Goal: Obtain resource: Obtain resource

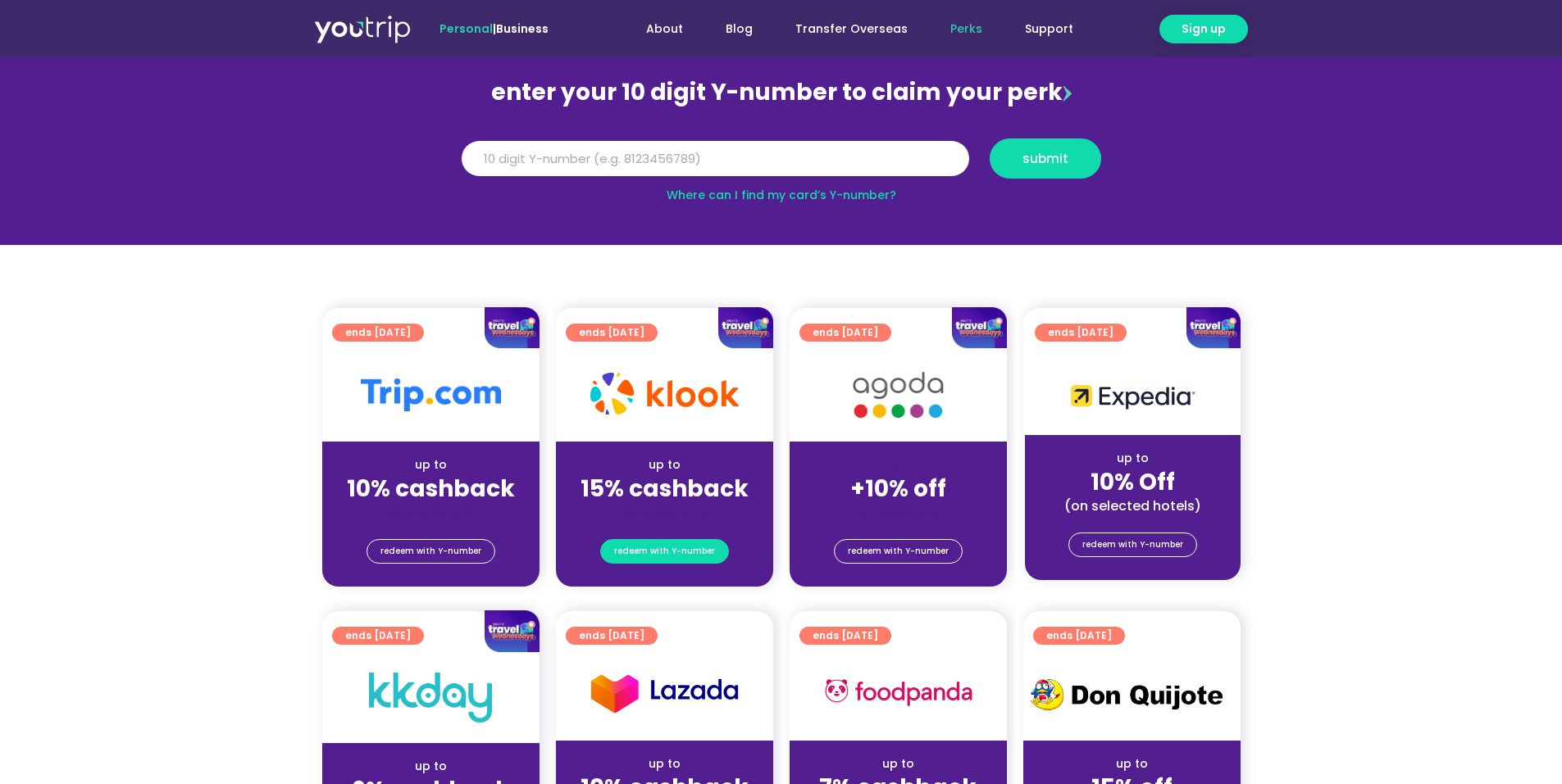
scroll to position [164, 0]
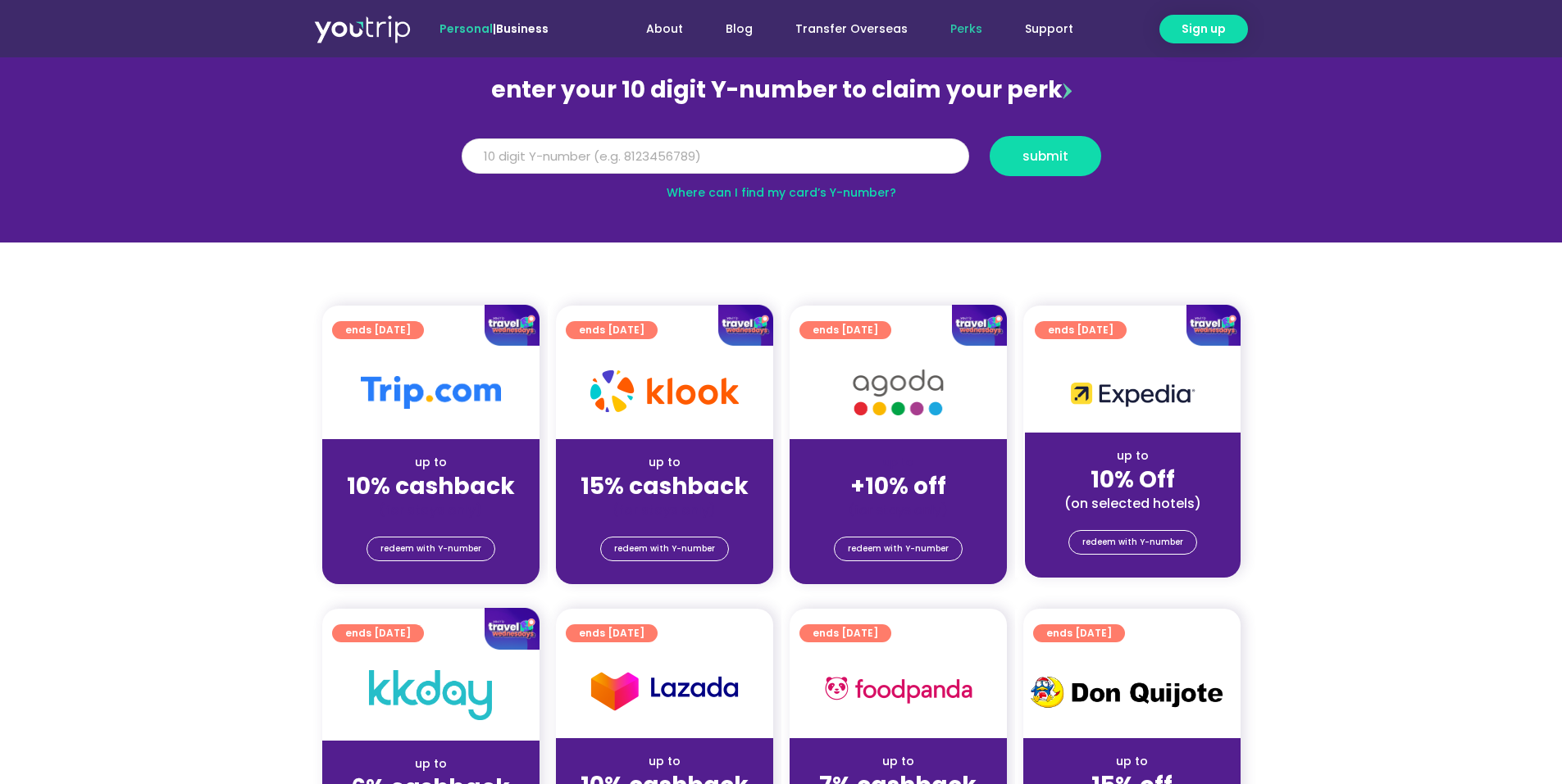
click at [621, 160] on input "Y Number" at bounding box center [715, 156] width 507 height 36
click at [688, 549] on span "redeem with Y-number" at bounding box center [664, 549] width 101 height 23
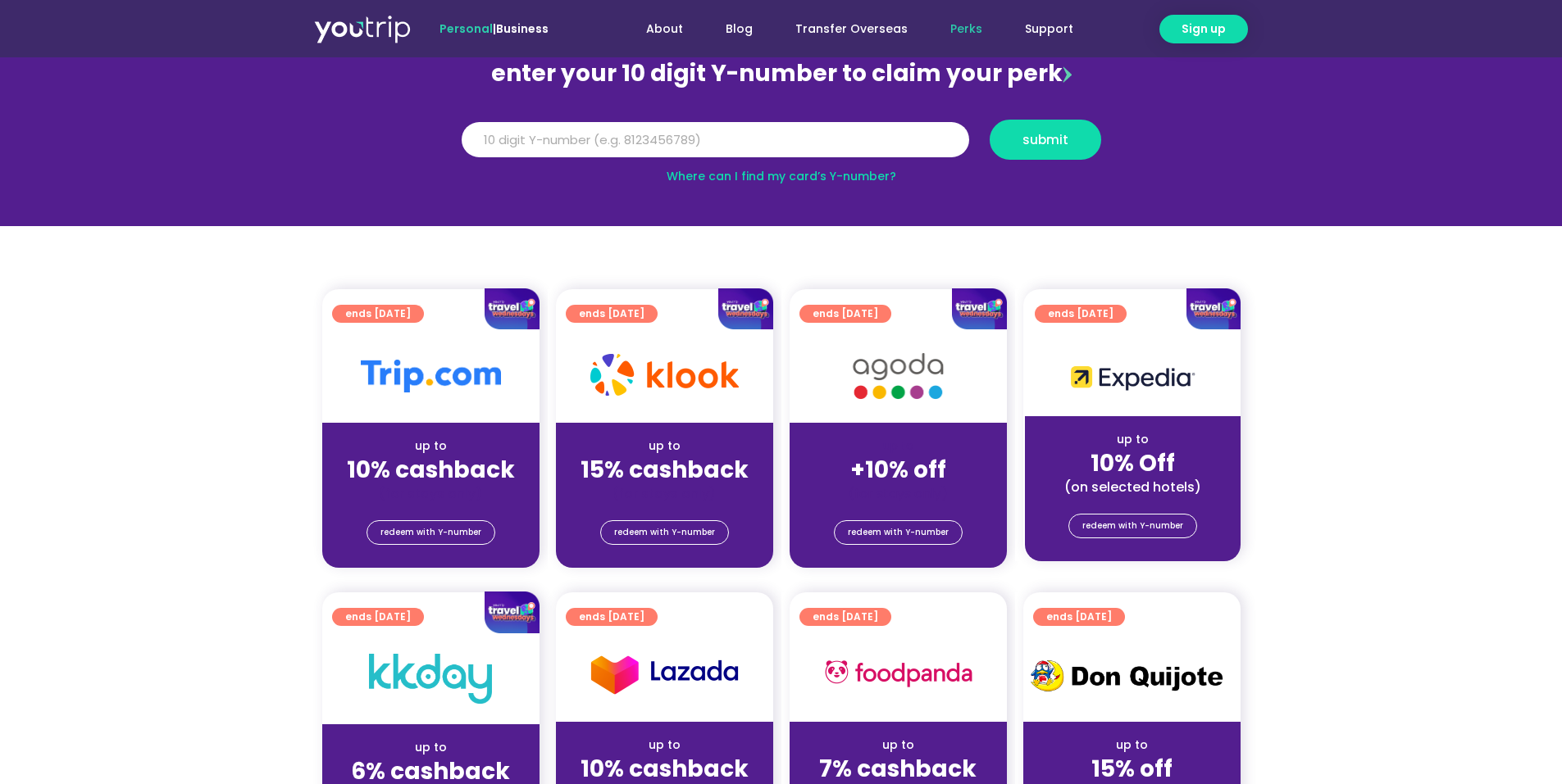
click at [679, 520] on div "redeem with Y-number" at bounding box center [664, 531] width 218 height 26
click at [679, 525] on span "redeem with Y-number" at bounding box center [664, 532] width 101 height 23
click at [642, 139] on input "Y Number" at bounding box center [715, 139] width 507 height 36
type input "8126245572"
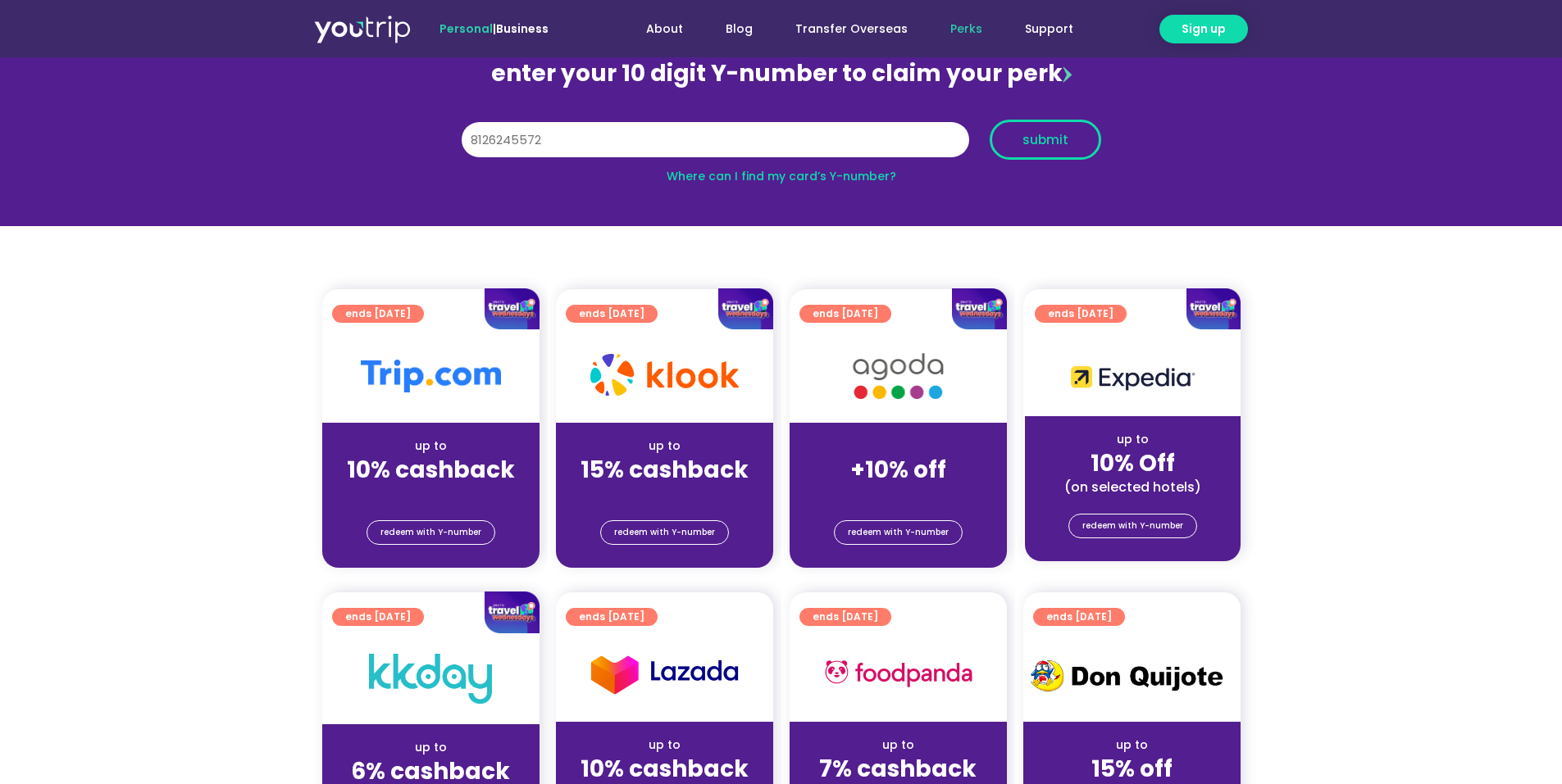
click at [1082, 149] on button "submit" at bounding box center [1046, 140] width 112 height 40
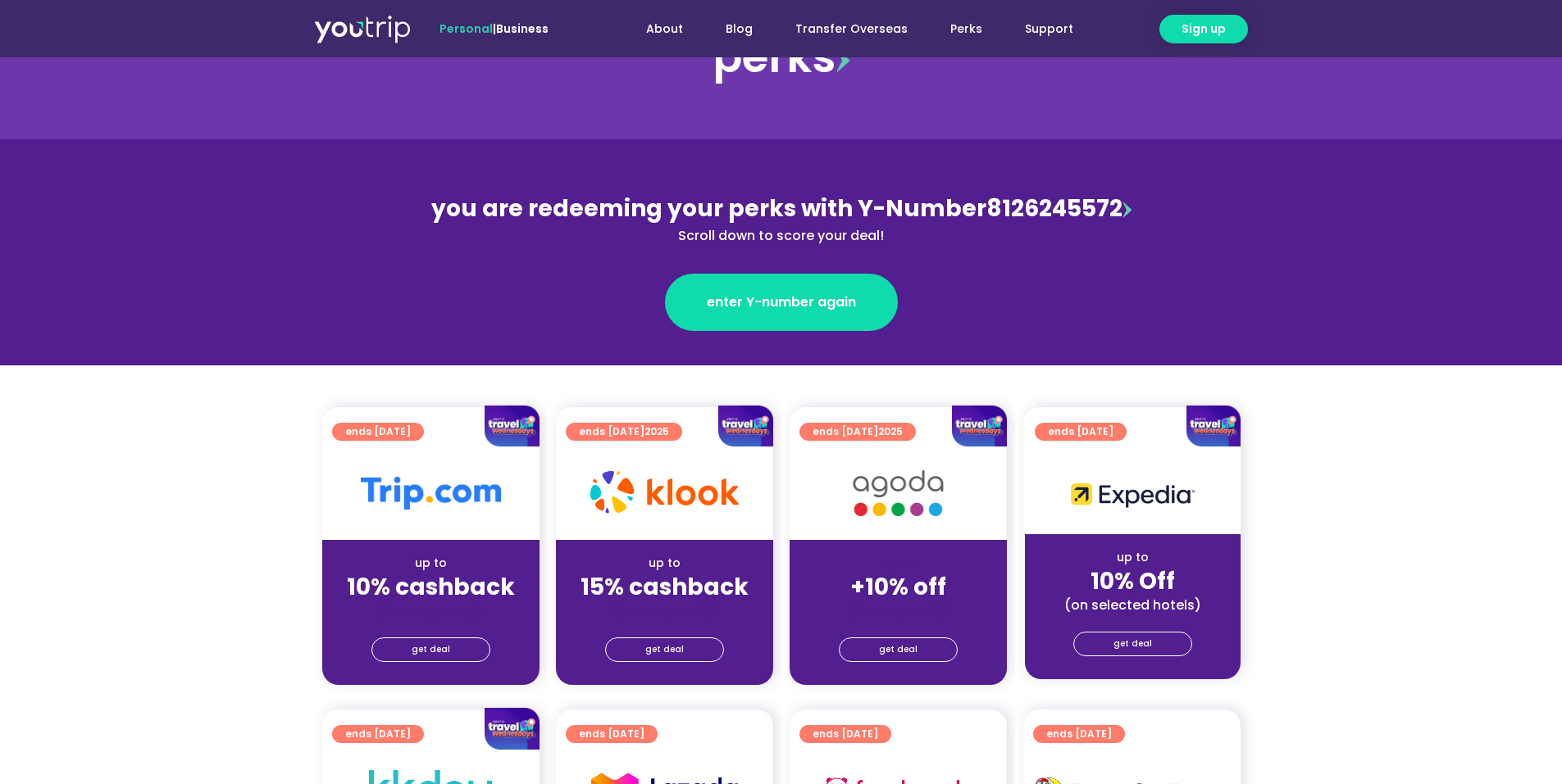
scroll to position [164, 0]
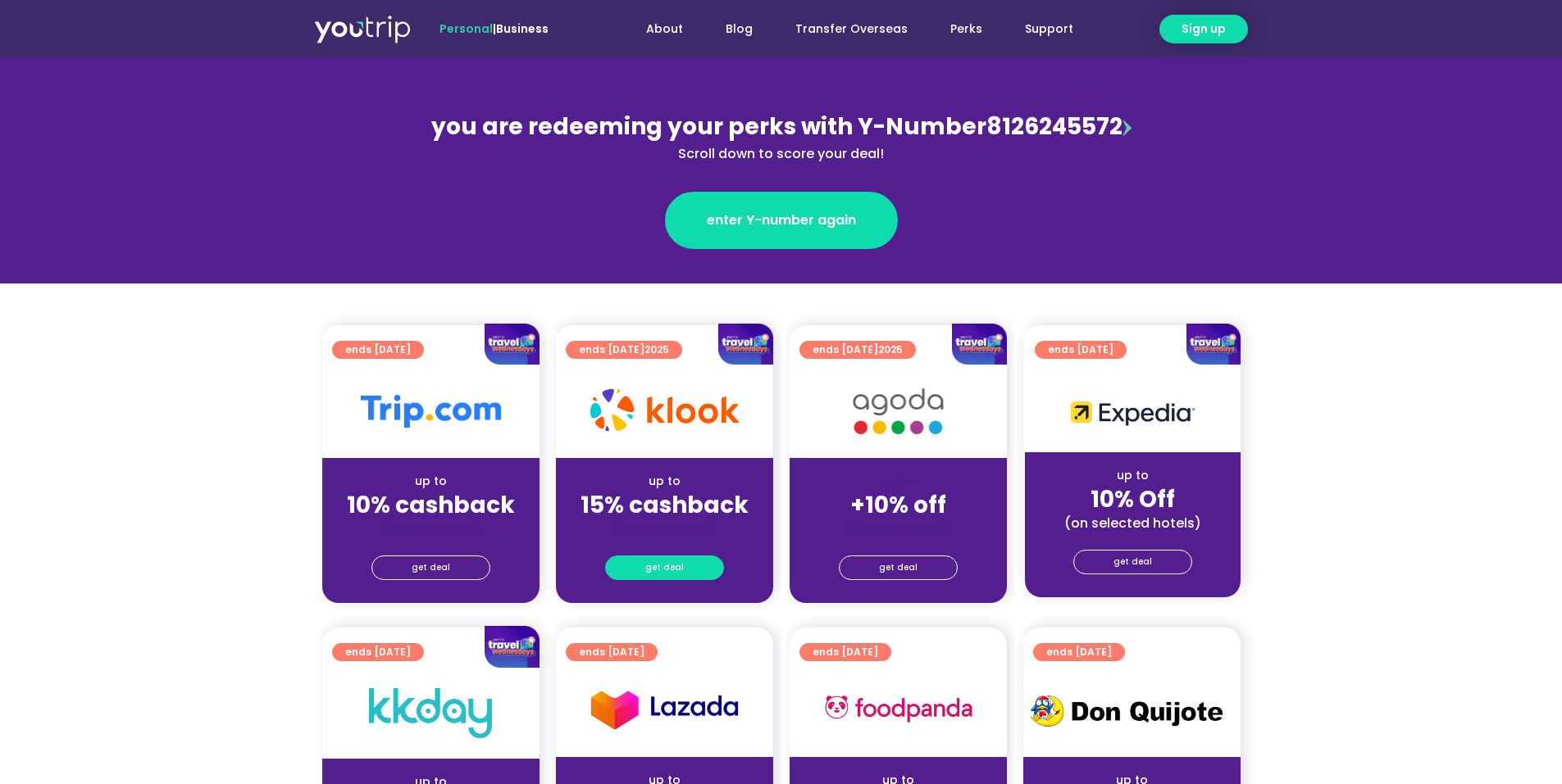
click at [681, 564] on link "get deal" at bounding box center [665, 567] width 119 height 24
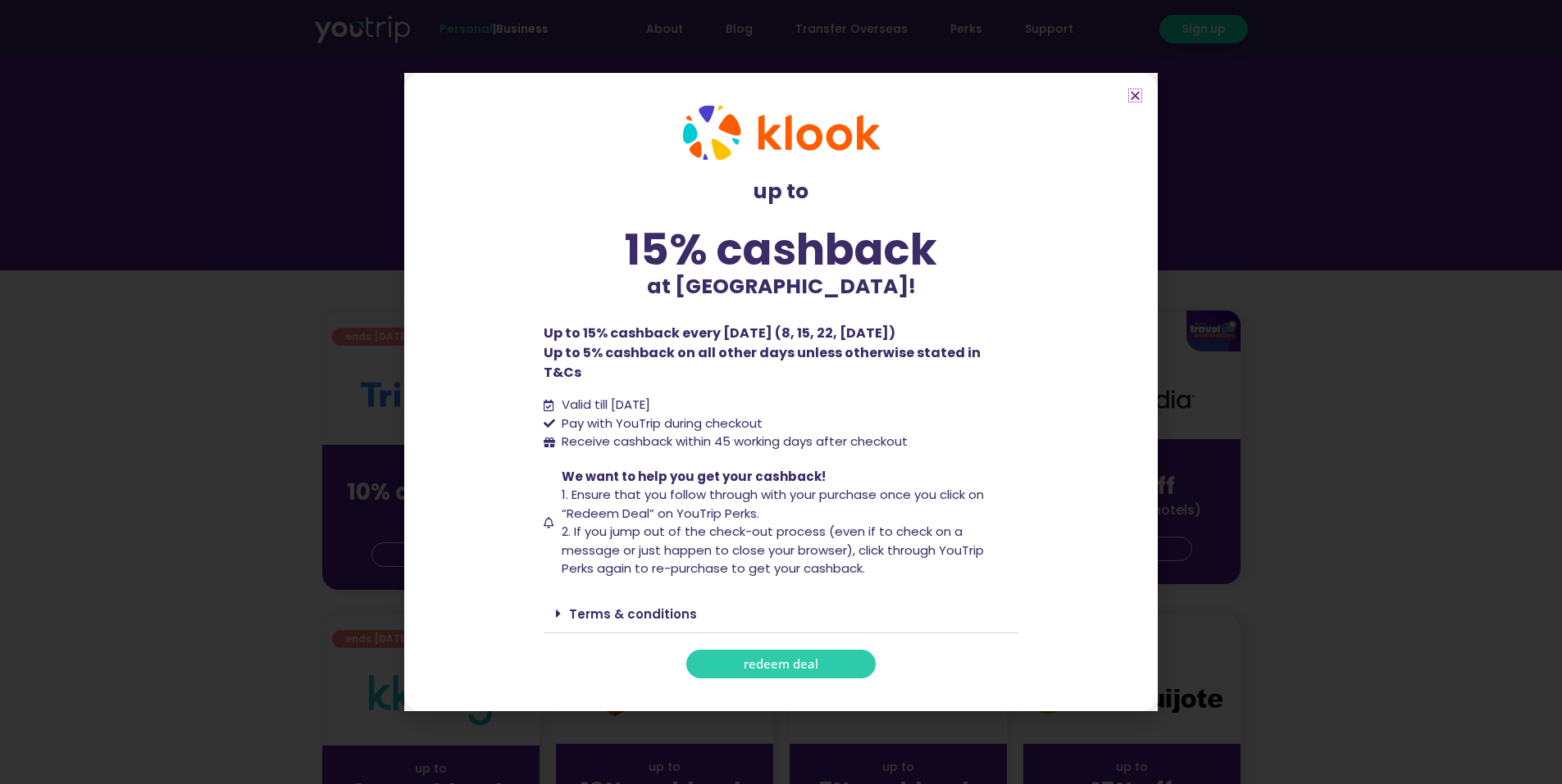
scroll to position [574, 0]
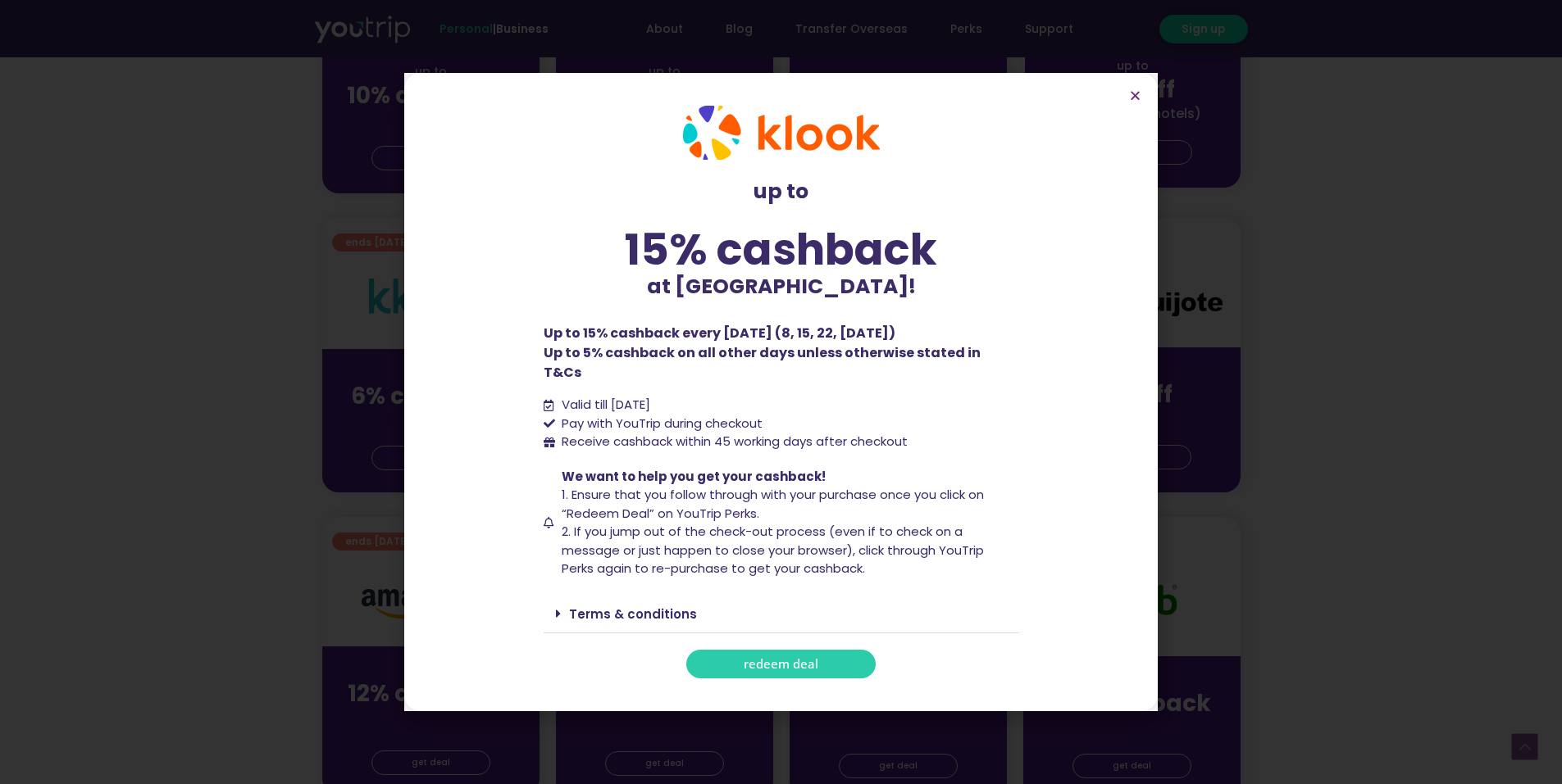
click at [757, 659] on span "redeem deal" at bounding box center [781, 664] width 75 height 13
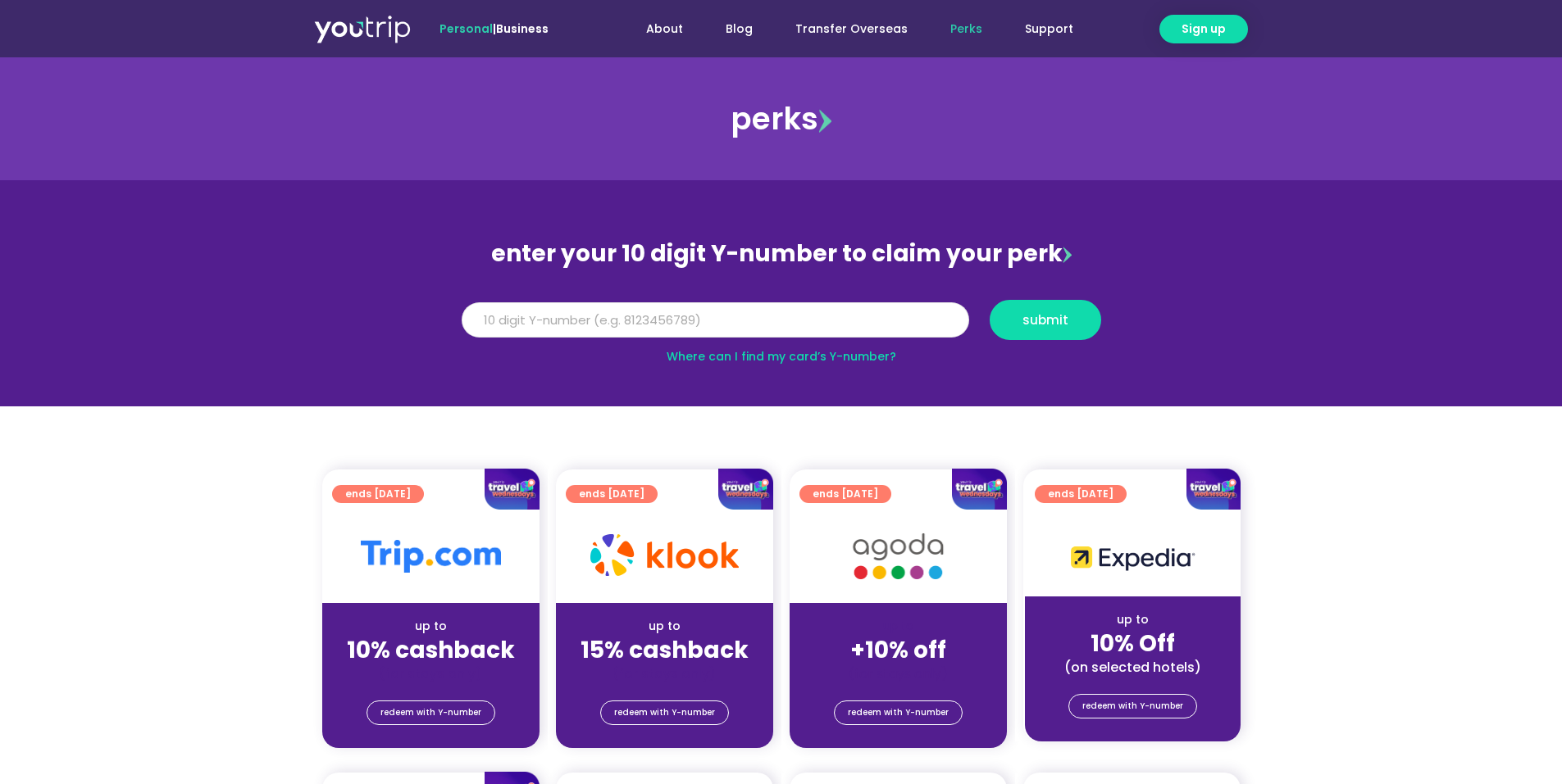
click at [850, 323] on input "Y Number" at bounding box center [715, 320] width 507 height 36
type input "8126245572"
click at [1056, 324] on span "submit" at bounding box center [1046, 320] width 46 height 13
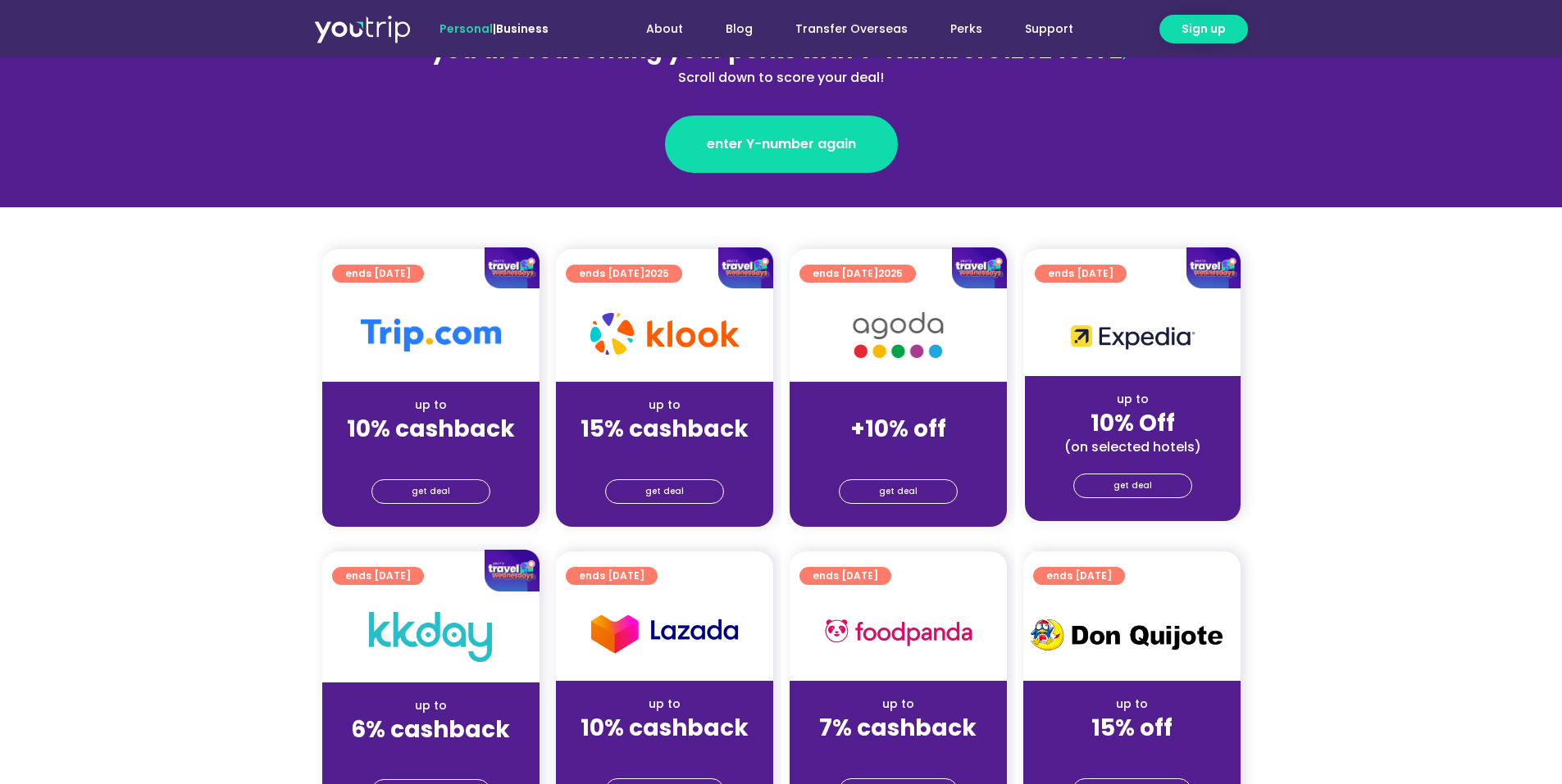
scroll to position [246, 0]
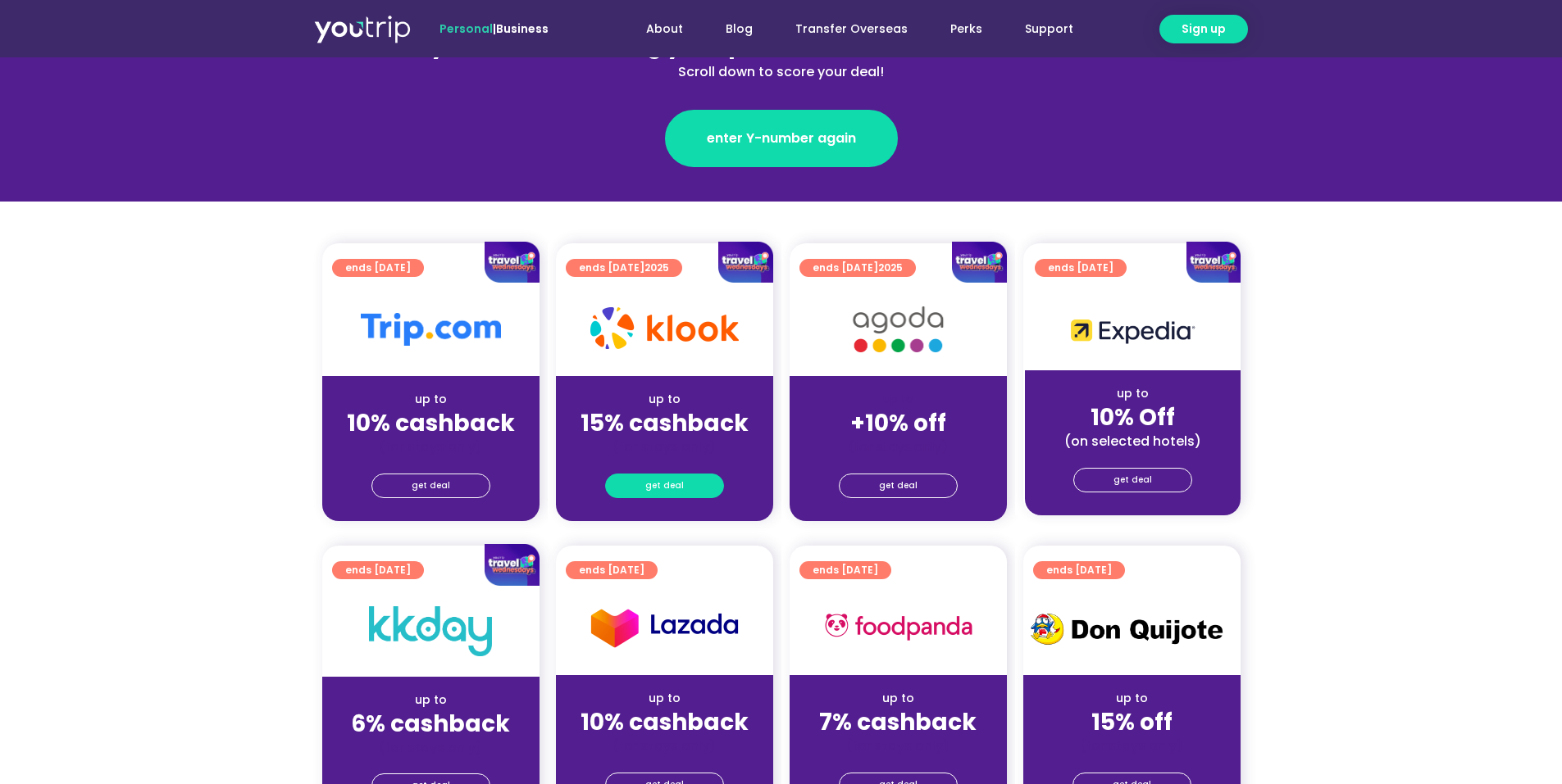
click at [674, 492] on span "get deal" at bounding box center [664, 485] width 39 height 23
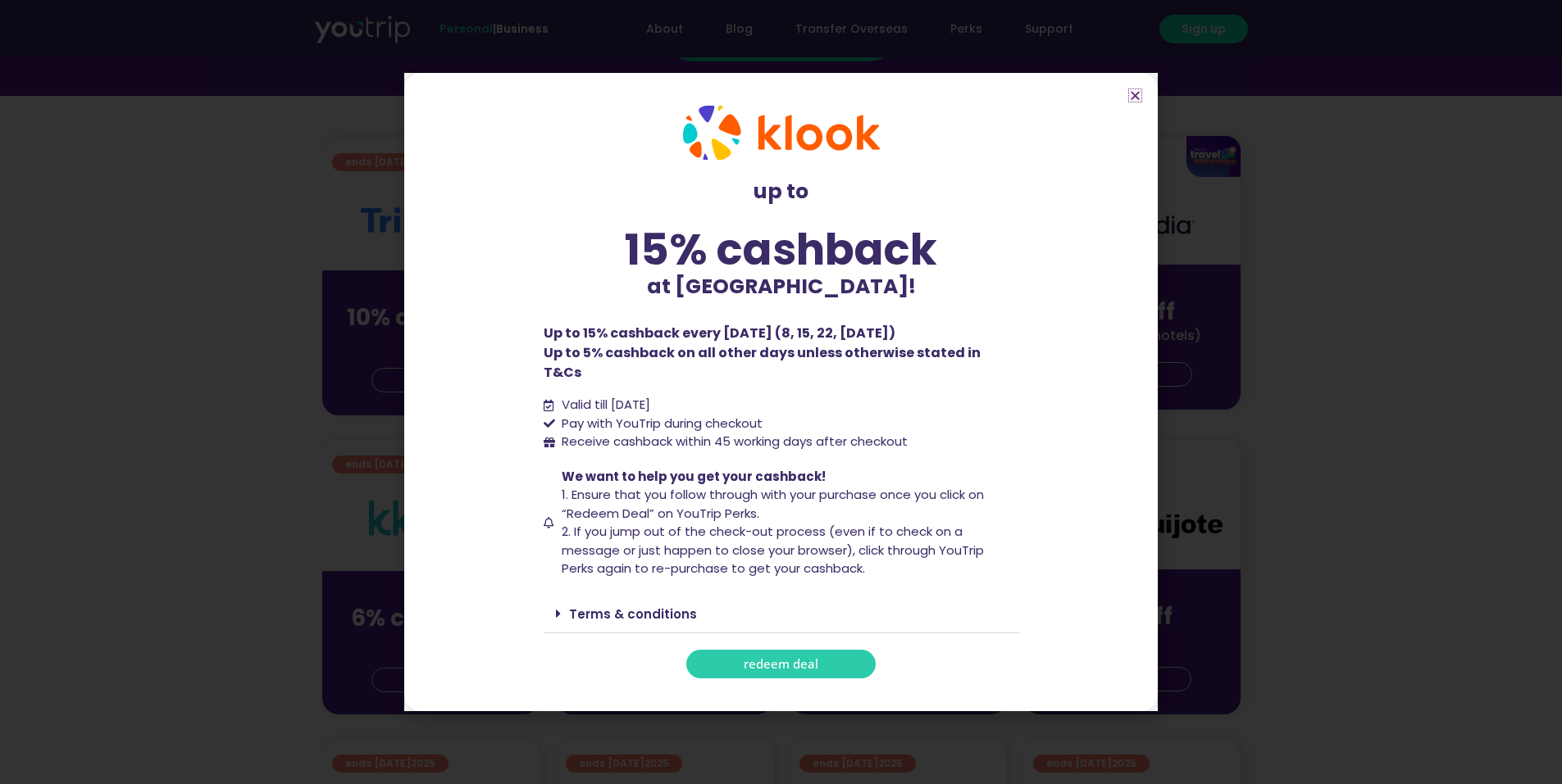
scroll to position [492, 0]
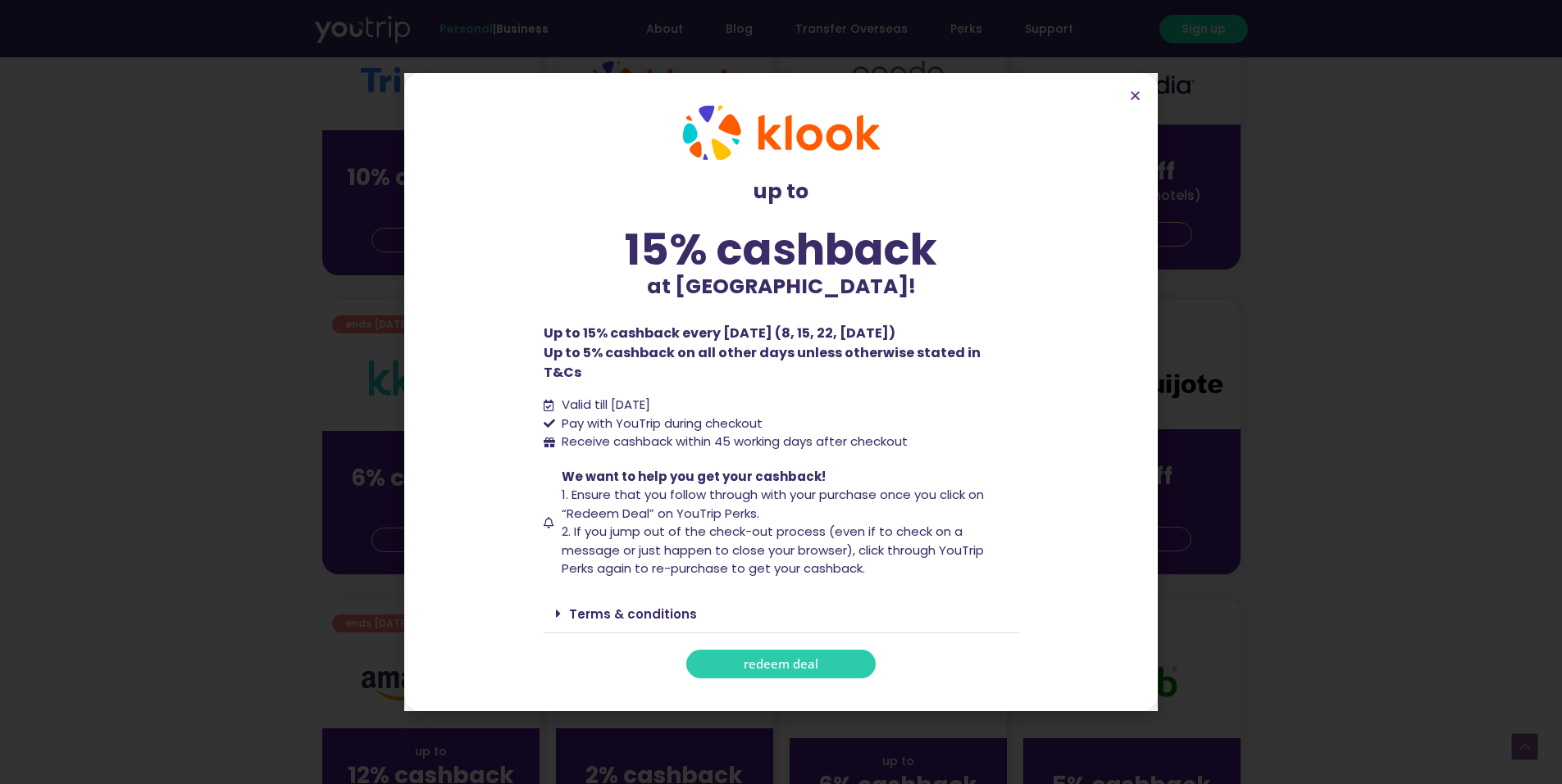
click at [609, 595] on div "Terms & conditions" at bounding box center [781, 614] width 475 height 39
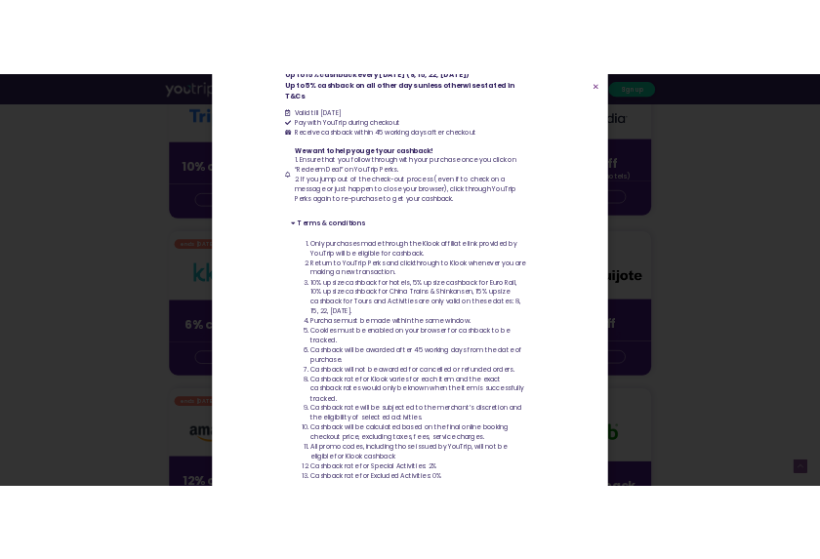
scroll to position [391, 0]
